Goal: Information Seeking & Learning: Compare options

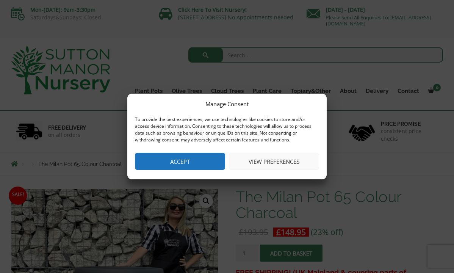
click at [186, 159] on button "Accept" at bounding box center [180, 161] width 90 height 17
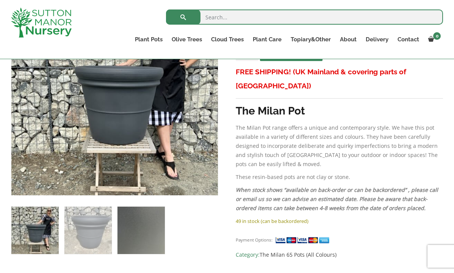
scroll to position [187, 0]
click at [144, 236] on img at bounding box center [141, 230] width 47 height 47
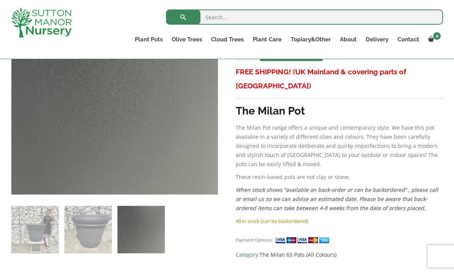
click at [144, 236] on img at bounding box center [141, 229] width 47 height 47
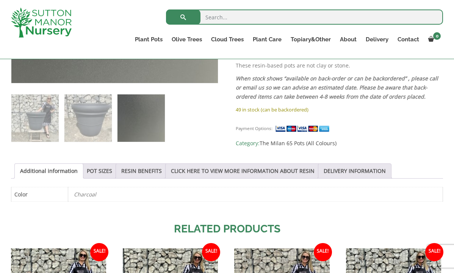
scroll to position [298, 0]
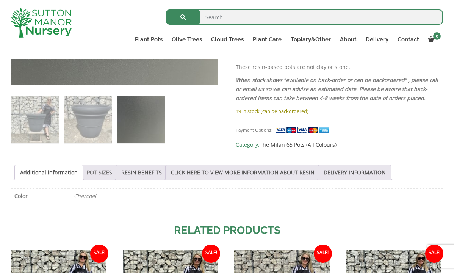
click at [100, 170] on link "POT SIZES" at bounding box center [99, 172] width 25 height 14
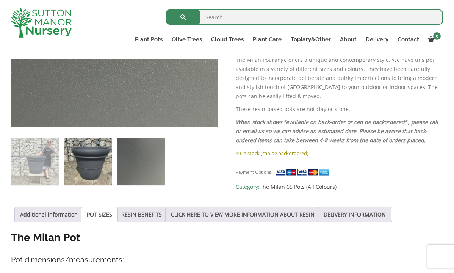
scroll to position [256, 0]
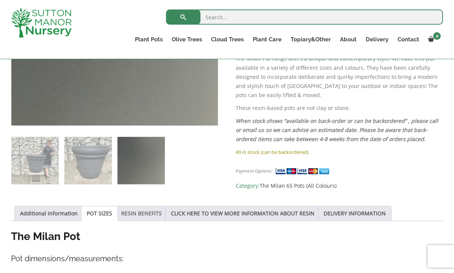
click at [144, 214] on link "RESIN BENEFITS" at bounding box center [141, 213] width 41 height 14
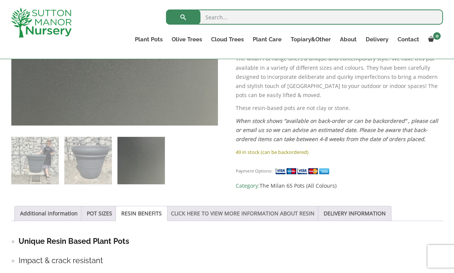
click at [226, 214] on link "CLICK HERE TO VIEW MORE INFORMATION ABOUT RESIN" at bounding box center [243, 213] width 144 height 14
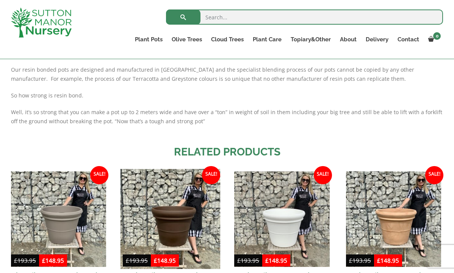
scroll to position [574, 0]
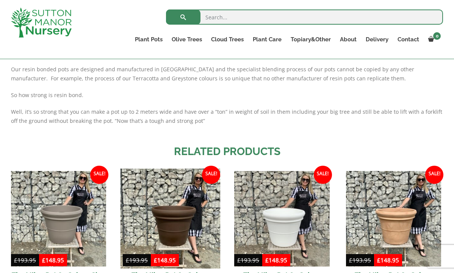
click at [173, 220] on img at bounding box center [170, 219] width 100 height 100
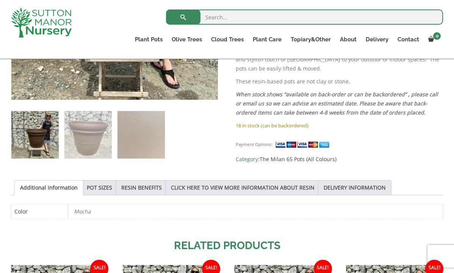
scroll to position [288, 0]
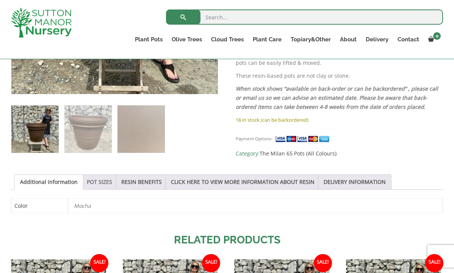
click at [102, 181] on link "POT SIZES" at bounding box center [99, 182] width 25 height 14
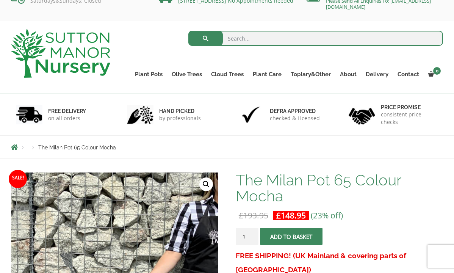
scroll to position [7, 0]
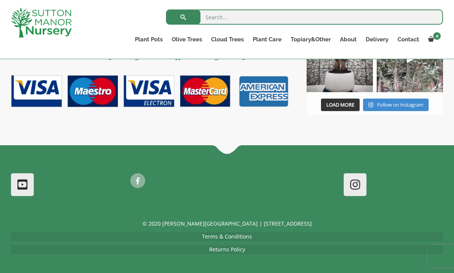
scroll to position [838, 0]
